Goal: Information Seeking & Learning: Learn about a topic

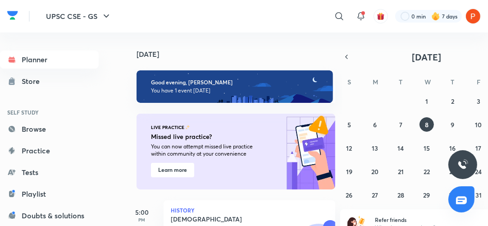
scroll to position [9, 0]
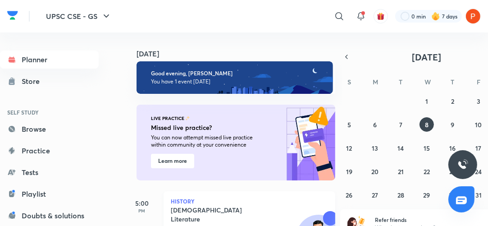
click at [213, 201] on p "History" at bounding box center [249, 200] width 157 height 5
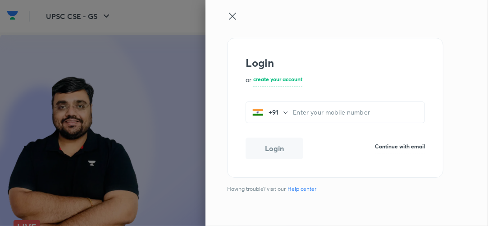
click at [232, 14] on icon at bounding box center [232, 16] width 11 height 11
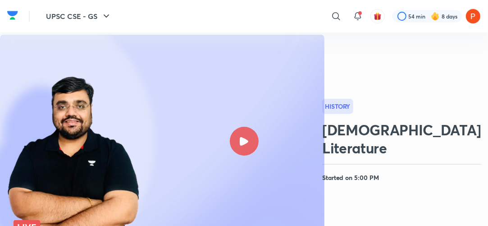
click at [244, 139] on icon at bounding box center [244, 141] width 9 height 9
